Goal: Transaction & Acquisition: Purchase product/service

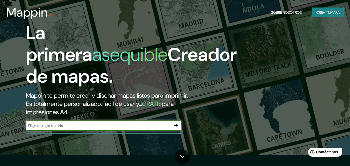
scroll to position [17, 0]
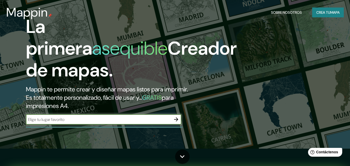
click at [104, 121] on input "text" at bounding box center [98, 120] width 145 height 6
type input "[GEOGRAPHIC_DATA]"
click at [175, 120] on icon "button" at bounding box center [176, 119] width 4 height 4
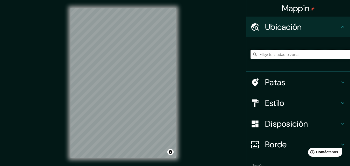
click at [296, 57] on input "Elige tu ciudad o zona" at bounding box center [301, 54] width 100 height 9
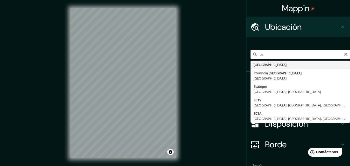
type input "[GEOGRAPHIC_DATA]"
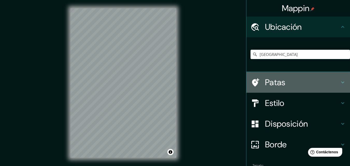
click at [343, 81] on div "Patas" at bounding box center [299, 82] width 104 height 21
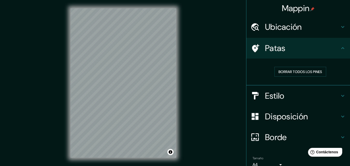
click at [340, 48] on icon at bounding box center [343, 48] width 6 height 6
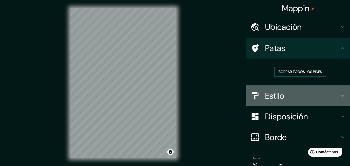
click at [340, 95] on icon at bounding box center [343, 96] width 6 height 6
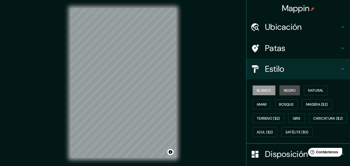
click at [284, 91] on font "Negro" at bounding box center [290, 90] width 12 height 5
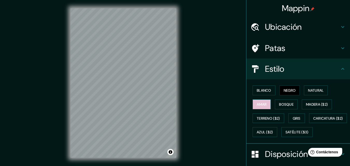
click at [259, 105] on font "Amar" at bounding box center [262, 104] width 10 height 5
click at [282, 106] on font "Bosque" at bounding box center [286, 104] width 15 height 5
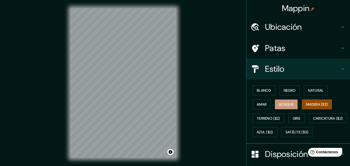
click at [312, 106] on font "Madera ($2)" at bounding box center [317, 104] width 22 height 5
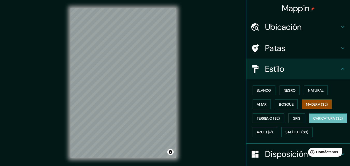
click at [314, 121] on font "Caricatura ($2)" at bounding box center [329, 118] width 30 height 5
click at [273, 135] on font "Azul ($2)" at bounding box center [265, 132] width 16 height 5
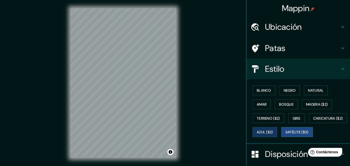
click at [286, 135] on font "Satélite ($3)" at bounding box center [297, 132] width 23 height 5
click at [287, 105] on font "Bosque" at bounding box center [286, 104] width 15 height 5
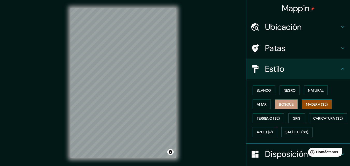
click at [309, 106] on font "Madera ($2)" at bounding box center [317, 104] width 22 height 5
click at [266, 103] on button "Amar" at bounding box center [262, 105] width 18 height 10
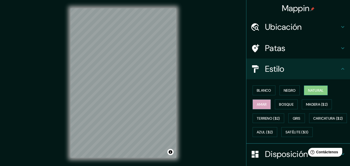
click at [313, 90] on font "Natural" at bounding box center [316, 90] width 16 height 5
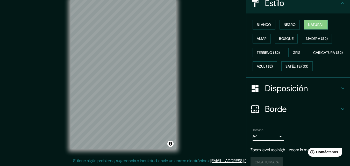
scroll to position [87, 0]
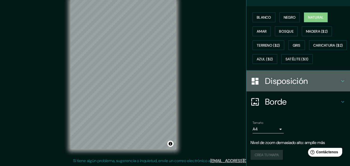
click at [340, 79] on icon at bounding box center [343, 81] width 6 height 6
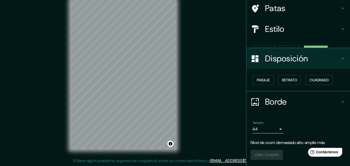
scroll to position [31, 0]
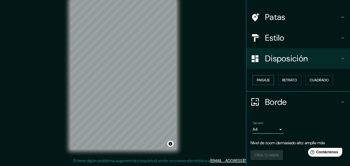
click at [260, 80] on font "Paisaje" at bounding box center [263, 80] width 13 height 5
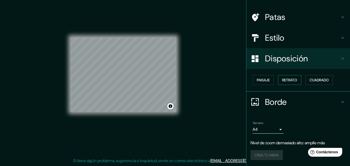
click at [283, 80] on font "Retrato" at bounding box center [289, 80] width 15 height 5
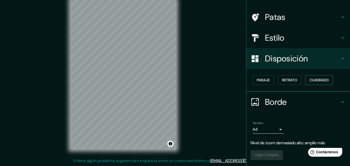
click at [317, 82] on font "Cuadrado" at bounding box center [319, 80] width 19 height 5
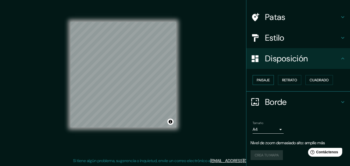
click at [258, 82] on font "Paisaje" at bounding box center [263, 80] width 13 height 5
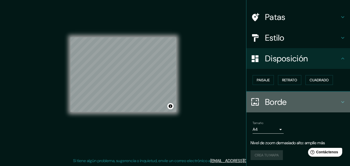
click at [340, 103] on icon at bounding box center [343, 102] width 6 height 6
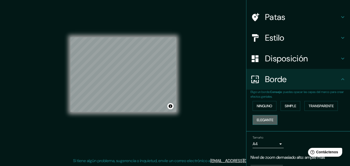
click at [267, 121] on font "Elegante" at bounding box center [265, 120] width 17 height 5
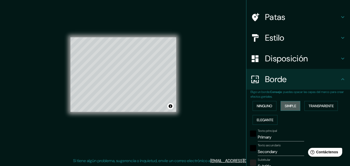
click at [285, 108] on font "Simple" at bounding box center [290, 106] width 11 height 5
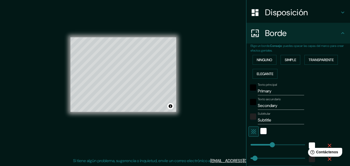
scroll to position [83, 0]
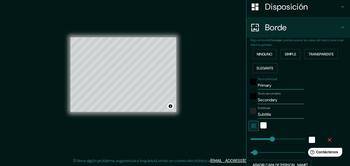
click at [266, 85] on input "Primary" at bounding box center [281, 85] width 46 height 8
type input "E"
type input "163"
type input "33"
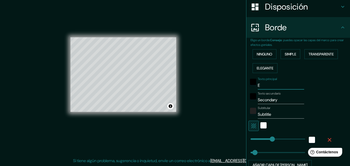
click at [266, 85] on input "E" at bounding box center [281, 85] width 46 height 8
paste input "Sistema Nacio"
type input "Sistema Nacio"
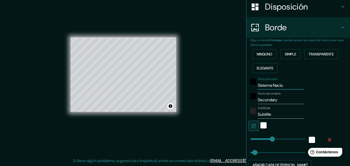
type input "163"
type input "33"
click at [279, 98] on input "Secondary" at bounding box center [281, 100] width 46 height 8
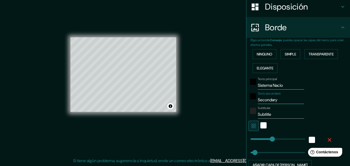
click at [267, 83] on input "Sistema Nacio" at bounding box center [281, 85] width 46 height 8
click at [266, 84] on input "Sistema Nacio" at bounding box center [281, 85] width 46 height 8
type input "S"
type input "163"
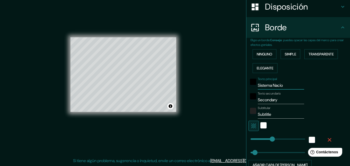
type input "33"
type input "SN"
type input "163"
type input "33"
type input "SNA"
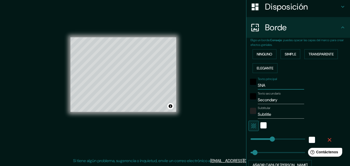
type input "163"
type input "33"
type input "SNAP"
type input "163"
type input "33"
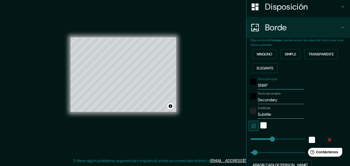
type input "SNAP"
click at [269, 101] on input "Secondary" at bounding box center [281, 100] width 46 height 8
paste input "istema Nacional de Áreas Protegi"
type input "Sistema Nacional de Áreas Protegi"
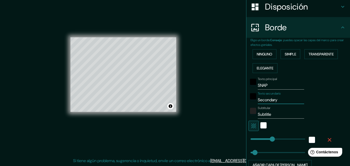
type input "163"
type input "33"
type input "Sistema Nacional de Áreas Protegi"
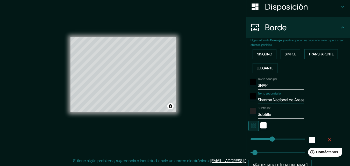
click at [273, 101] on input "Sistema Nacional de Áreas Protegi" at bounding box center [281, 100] width 46 height 8
click at [279, 113] on input "Subtitle" at bounding box center [281, 114] width 46 height 8
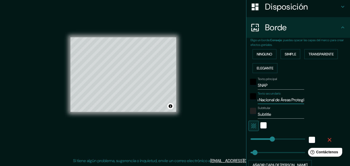
scroll to position [0, 0]
click at [258, 86] on input "SNAP" at bounding box center [281, 85] width 46 height 8
click at [267, 114] on input "Subtitle" at bounding box center [281, 114] width 46 height 8
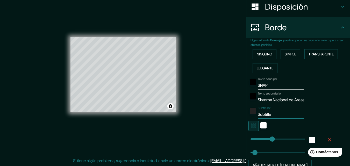
click at [267, 114] on input "Subtitle" at bounding box center [281, 114] width 46 height 8
paste input "istema Nacional de Áreas Protegidas"
type input "Sistema Nacional de Áreas Protegidas"
type input "163"
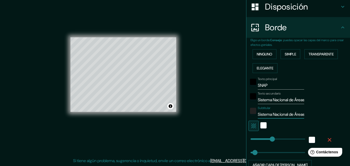
type input "33"
click at [267, 114] on input "Sistema Nacional de Áreas Protegidas" at bounding box center [281, 114] width 46 height 8
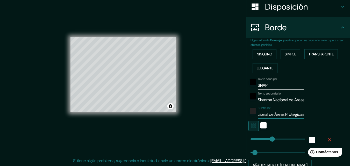
paste input "text"
type input "Sistema Nacional de Áreas Protegidas"
click at [273, 101] on input "Sistema Nacional de Áreas Protegi" at bounding box center [281, 100] width 46 height 8
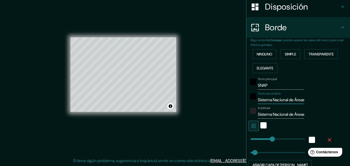
click at [273, 101] on input "Sistema Nacional de Áreas Protegi" at bounding box center [281, 100] width 46 height 8
click at [259, 87] on input "SNAP" at bounding box center [281, 85] width 46 height 8
type input "163"
type input "33"
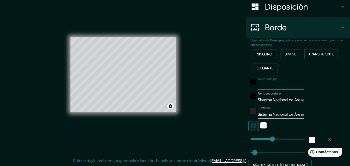
click at [265, 96] on input "Sistema Nacional de Áreas Protegi" at bounding box center [281, 100] width 46 height 8
click at [266, 98] on input "Sistema Nacional de Áreas Protegi" at bounding box center [281, 100] width 46 height 8
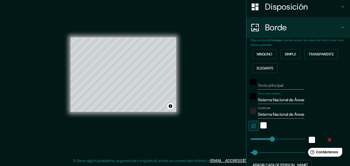
click at [266, 98] on input "Sistema Nacional de Áreas Protegi" at bounding box center [281, 100] width 46 height 8
paste input "NAP"
type input "SNAP"
type input "163"
type input "33"
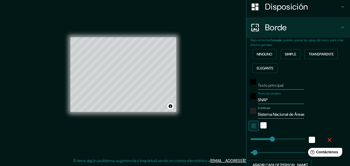
type input "SNAP"
click at [268, 87] on input "Texto principal" at bounding box center [281, 85] width 46 height 8
type input "E"
type input "163"
type input "33"
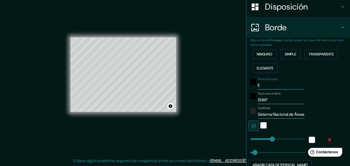
type input "EC"
type input "163"
type input "33"
type input "ECU"
type input "163"
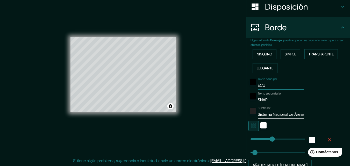
type input "33"
type input "ECUA"
type input "163"
type input "33"
type input "ECUAD"
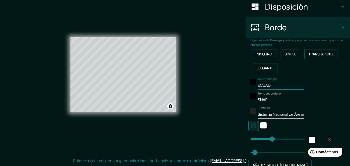
type input "163"
type input "33"
type input "[GEOGRAPHIC_DATA]"
type input "163"
type input "33"
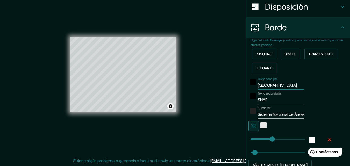
type input "[GEOGRAPHIC_DATA]"
click at [261, 124] on div "blanco" at bounding box center [264, 125] width 6 height 6
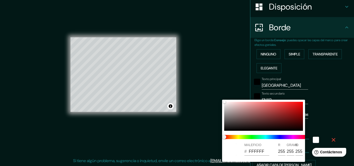
click at [325, 114] on div at bounding box center [177, 83] width 354 height 166
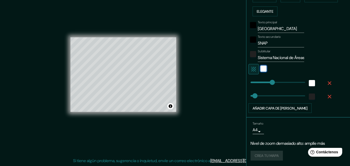
scroll to position [141, 0]
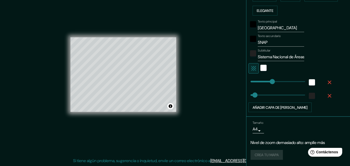
click at [286, 144] on font "Nivel de zoom demasiado alto: amplíe más" at bounding box center [288, 142] width 74 height 5
click at [295, 144] on font "Nivel de zoom demasiado alto: amplíe más" at bounding box center [288, 142] width 74 height 5
click at [269, 153] on div "Crea tu mapa" at bounding box center [298, 155] width 95 height 10
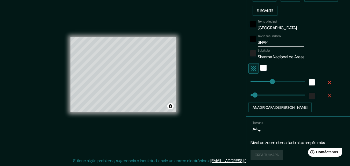
click at [258, 133] on body "Mappin Ubicación [GEOGRAPHIC_DATA] Patas Estilo Disposición Borde Elige un bord…" at bounding box center [175, 75] width 350 height 166
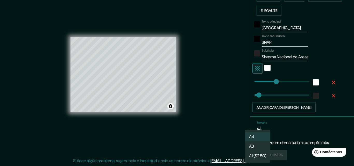
click at [256, 147] on li "A3" at bounding box center [257, 147] width 25 height 10
type input "a4"
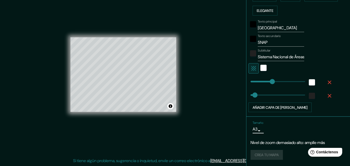
click at [259, 136] on div "Tamaño A3 a4 Nivel de zoom demasiado alto: amplíe más Crea tu mapa" at bounding box center [298, 141] width 95 height 45
click at [257, 132] on body "Mappin Ubicación [GEOGRAPHIC_DATA] Patas Estilo Disposición Borde Elige un bord…" at bounding box center [175, 75] width 350 height 166
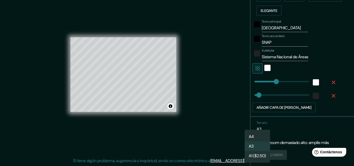
click at [257, 131] on ul "A4 A3 A1 ($2.50)" at bounding box center [257, 146] width 25 height 33
click at [289, 131] on div at bounding box center [177, 83] width 354 height 166
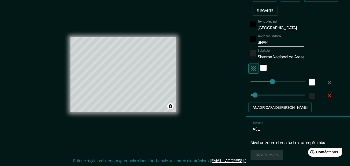
type input "163"
type input "194"
type input "163"
type input "308"
type input "163"
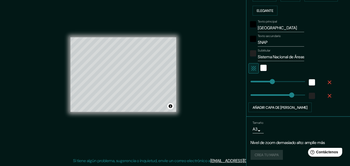
type input "35"
type input "46"
type input "254"
type input "271"
type input "333"
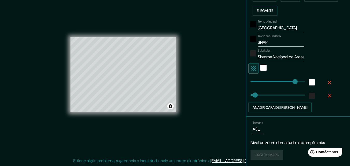
type input "372"
type input "382"
type input "408"
drag, startPoint x: 300, startPoint y: 81, endPoint x: 309, endPoint y: 80, distance: 8.9
type input "0"
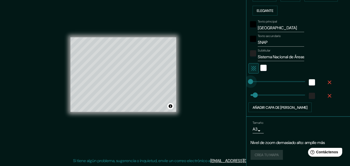
drag, startPoint x: 301, startPoint y: 84, endPoint x: 235, endPoint y: 85, distance: 65.9
type input "219"
type input "316"
type input "356"
type input "360"
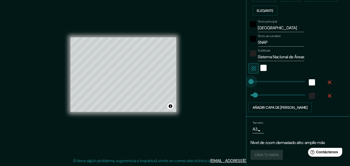
type input "0"
drag, startPoint x: 294, startPoint y: 82, endPoint x: 245, endPoint y: 75, distance: 49.0
type input "180"
drag, startPoint x: 246, startPoint y: 81, endPoint x: 272, endPoint y: 81, distance: 25.4
type input "227"
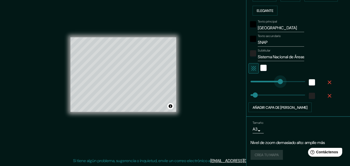
drag, startPoint x: 270, startPoint y: 82, endPoint x: 277, endPoint y: 83, distance: 7.1
type input "126"
drag, startPoint x: 276, startPoint y: 84, endPoint x: 264, endPoint y: 83, distance: 12.2
type input "0"
drag, startPoint x: 255, startPoint y: 85, endPoint x: 240, endPoint y: 78, distance: 17.2
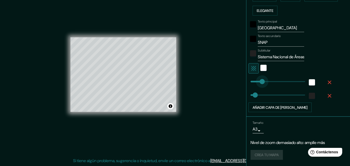
type input "91"
drag, startPoint x: 247, startPoint y: 82, endPoint x: 261, endPoint y: 80, distance: 13.6
type input "157"
drag, startPoint x: 260, startPoint y: 80, endPoint x: 271, endPoint y: 80, distance: 10.6
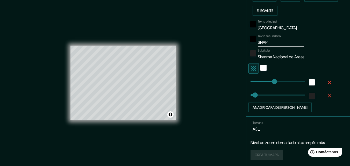
scroll to position [8, 0]
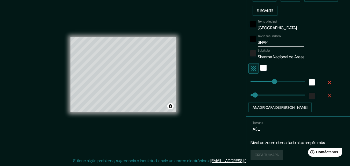
click at [345, 144] on li "Tamaño A3 a4 Nivel de zoom demasiado alto: amplíe más Crea tu mapa" at bounding box center [299, 141] width 104 height 49
click at [275, 155] on div "Crea tu mapa" at bounding box center [298, 155] width 95 height 10
click at [295, 143] on font "Nivel de zoom demasiado alto: amplíe más" at bounding box center [288, 142] width 74 height 5
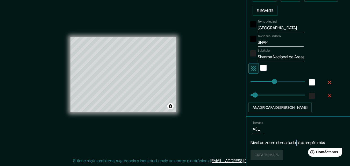
click at [295, 143] on font "Nivel de zoom demasiado alto: amplíe más" at bounding box center [288, 142] width 74 height 5
click at [258, 132] on body "Mappin Ubicación [GEOGRAPHIC_DATA] Patas Estilo Disposición Borde Elige un bord…" at bounding box center [175, 75] width 350 height 166
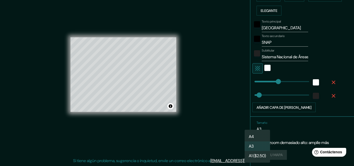
click at [304, 131] on div at bounding box center [177, 83] width 354 height 166
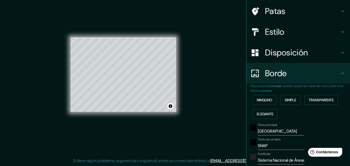
scroll to position [0, 0]
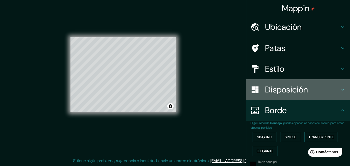
click at [339, 94] on div "Disposición" at bounding box center [299, 89] width 104 height 21
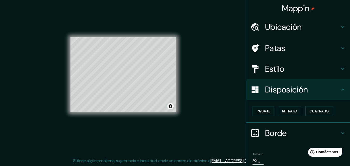
click at [340, 71] on icon at bounding box center [343, 69] width 6 height 6
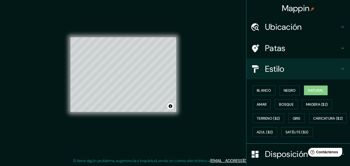
click at [339, 55] on div "Patas" at bounding box center [299, 48] width 104 height 21
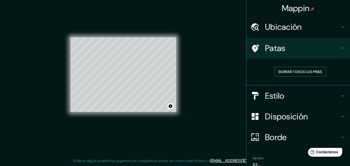
click at [303, 75] on font "Borrar todos los pines" at bounding box center [301, 71] width 44 height 7
click at [341, 28] on icon at bounding box center [343, 27] width 6 height 6
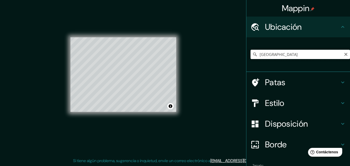
click at [288, 53] on input "[GEOGRAPHIC_DATA]" at bounding box center [301, 54] width 100 height 9
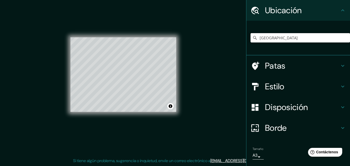
scroll to position [43, 0]
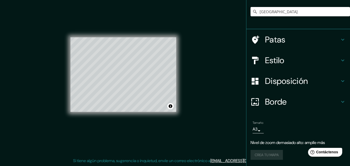
click at [269, 154] on div "Crea tu mapa" at bounding box center [298, 155] width 95 height 10
